Goal: Task Accomplishment & Management: Manage account settings

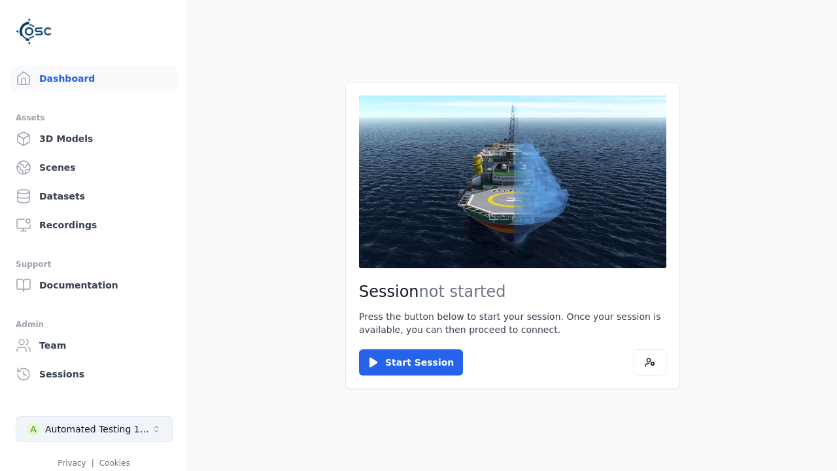
click at [94, 429] on div "Automated Testing 1 - Playwright" at bounding box center [98, 429] width 106 height 13
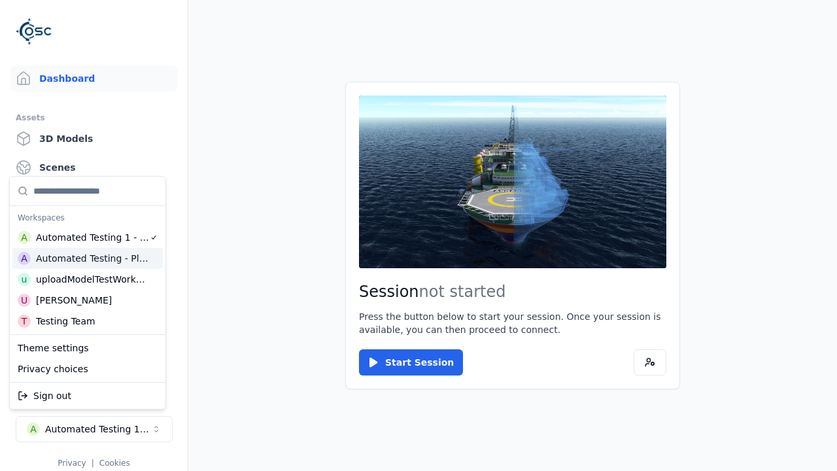
click at [88, 258] on div "Automated Testing - Playwright" at bounding box center [92, 258] width 113 height 13
click at [419, 235] on html "Support Dashboard Assets 3D Models Scenes Datasets Recordings Support Documenta…" at bounding box center [418, 235] width 837 height 471
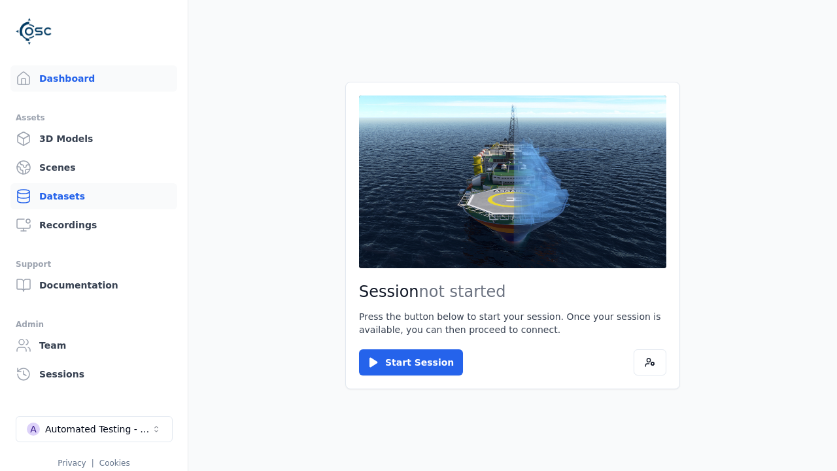
click at [94, 196] on link "Datasets" at bounding box center [93, 196] width 167 height 26
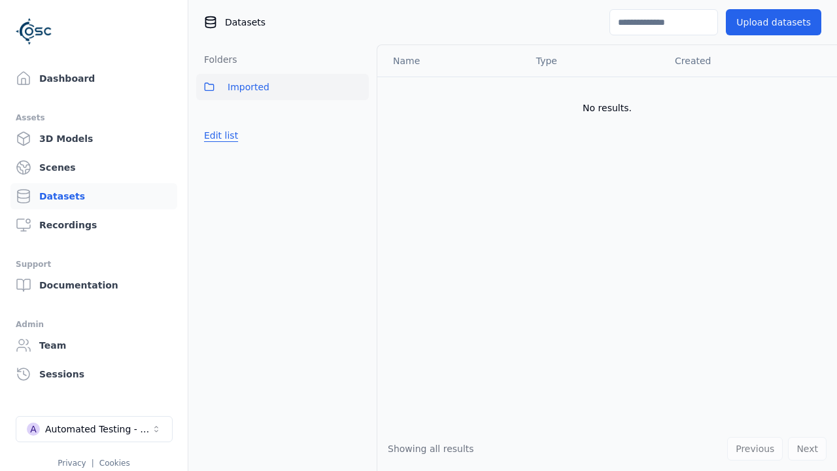
click at [218, 135] on button "Edit list" at bounding box center [221, 136] width 50 height 24
click at [230, 159] on button "Done editing" at bounding box center [233, 159] width 75 height 24
click at [94, 196] on link "Datasets" at bounding box center [93, 196] width 167 height 26
click at [218, 135] on button "Edit list" at bounding box center [221, 136] width 50 height 24
click at [230, 135] on link "Create folder" at bounding box center [234, 135] width 60 height 13
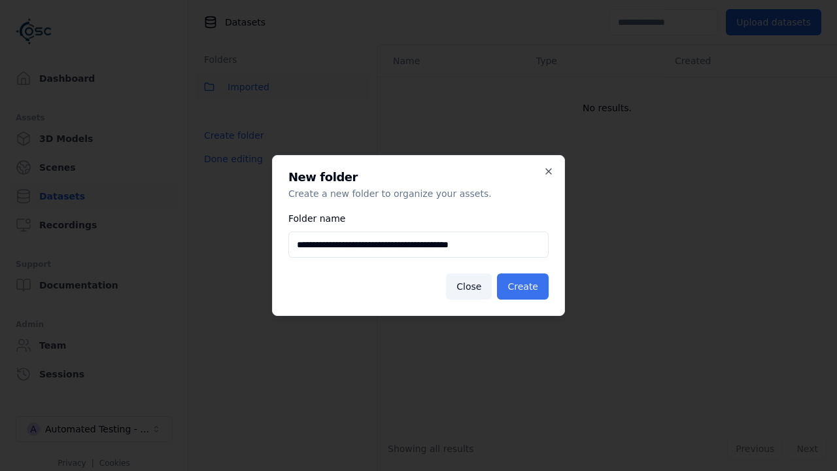
type input "**********"
click at [525, 286] on button "Create" at bounding box center [523, 286] width 52 height 26
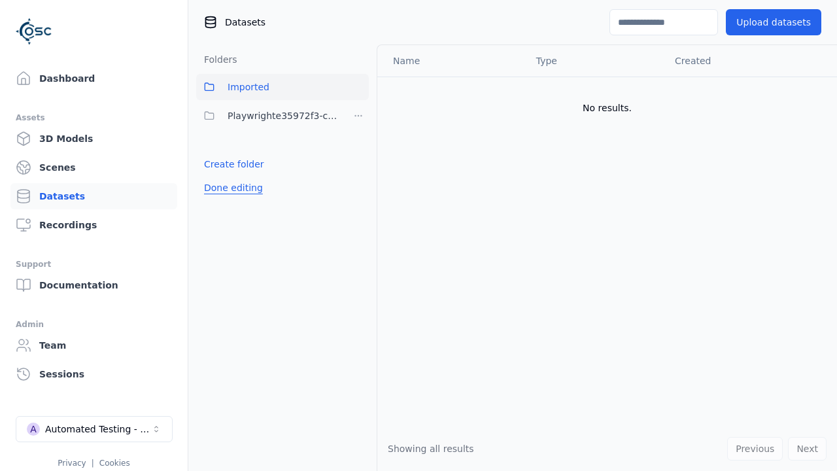
click at [230, 188] on button "Done editing" at bounding box center [233, 188] width 75 height 24
click at [218, 164] on button "Edit list" at bounding box center [221, 164] width 50 height 24
click at [358, 116] on html "Support Dashboard Assets 3D Models Scenes Datasets Recordings Support Documenta…" at bounding box center [418, 235] width 837 height 471
click at [419, 235] on html "Support Dashboard Assets 3D Models Scenes Datasets Recordings Support Documenta…" at bounding box center [418, 235] width 837 height 471
